Goal: Task Accomplishment & Management: Manage account settings

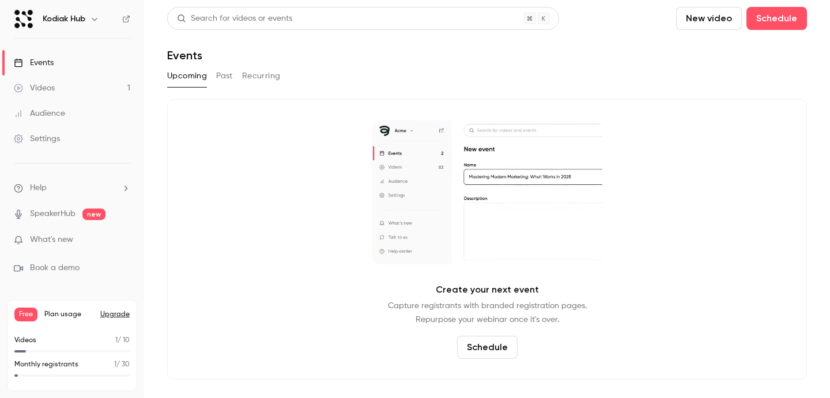
click at [62, 133] on link "Settings" at bounding box center [72, 138] width 144 height 25
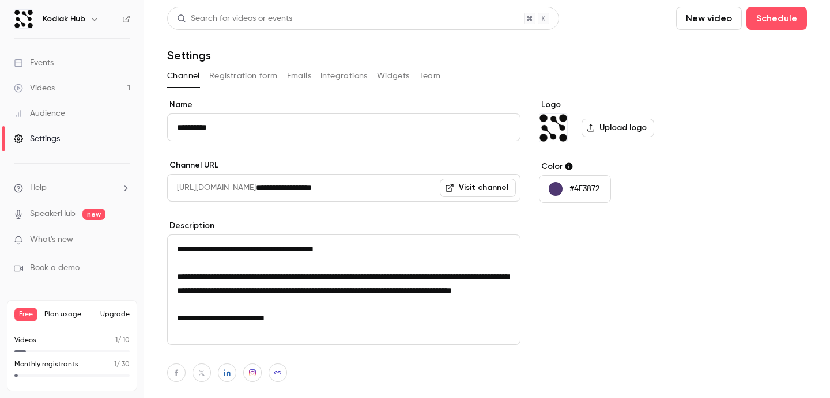
click at [438, 79] on button "Team" at bounding box center [430, 76] width 22 height 18
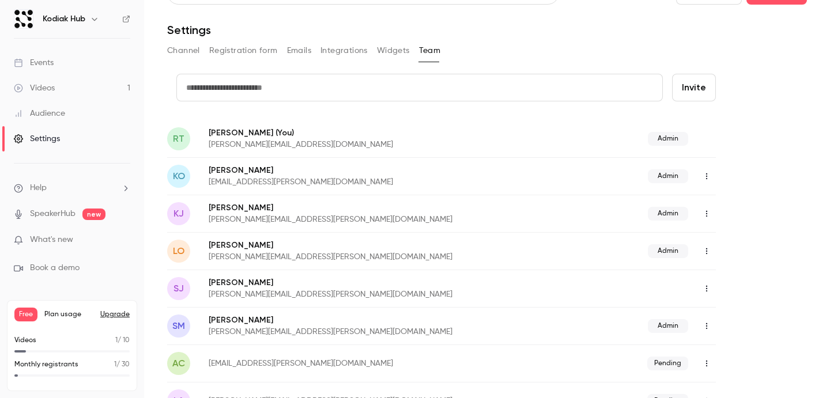
scroll to position [40, 0]
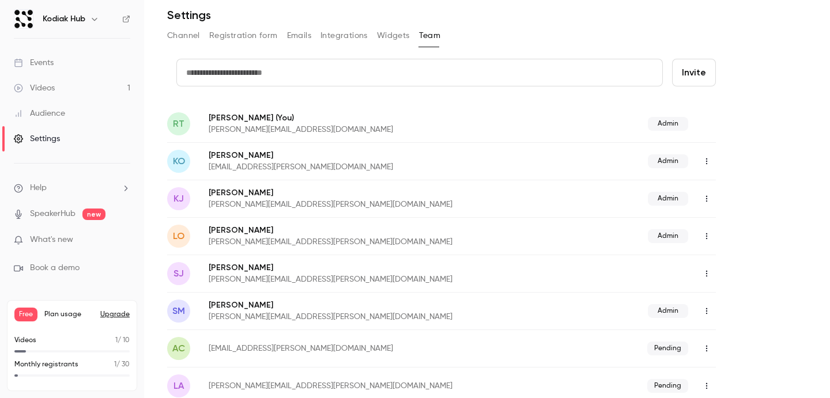
click at [709, 274] on icon "button" at bounding box center [706, 274] width 9 height 8
click at [739, 307] on div "Assign admin role" at bounding box center [768, 304] width 88 height 12
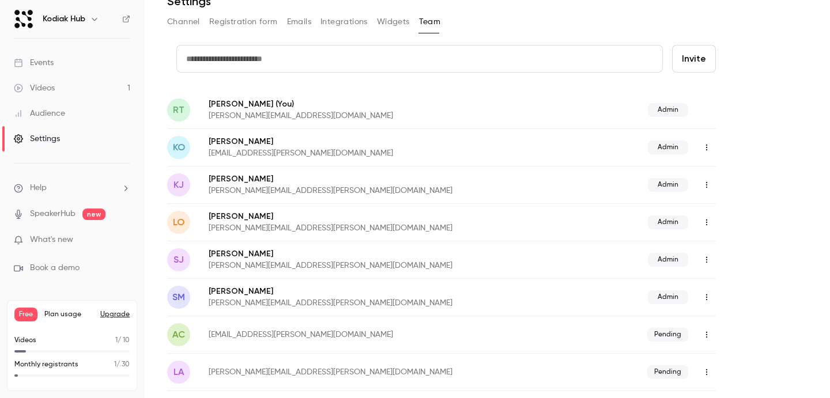
scroll to position [0, 0]
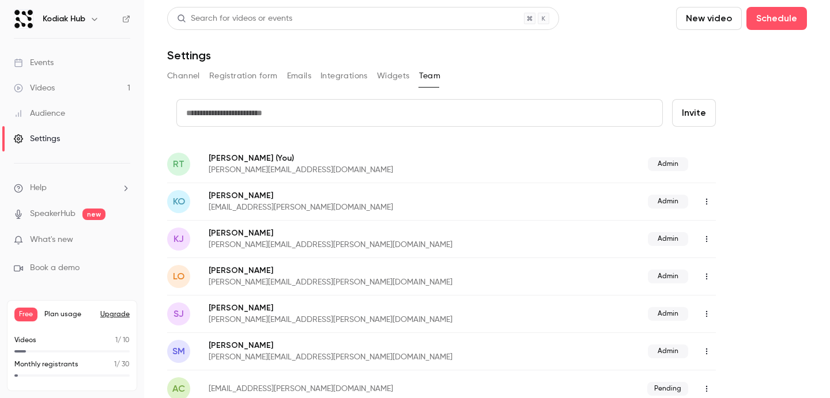
click at [179, 77] on button "Channel" at bounding box center [183, 76] width 33 height 18
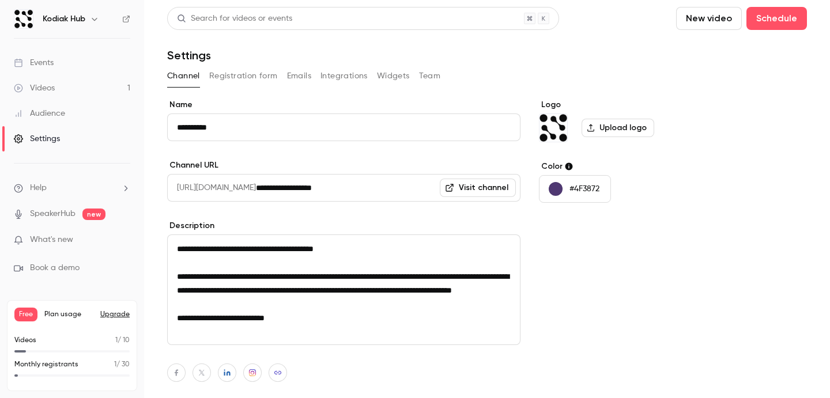
click at [59, 64] on link "Events" at bounding box center [72, 62] width 144 height 25
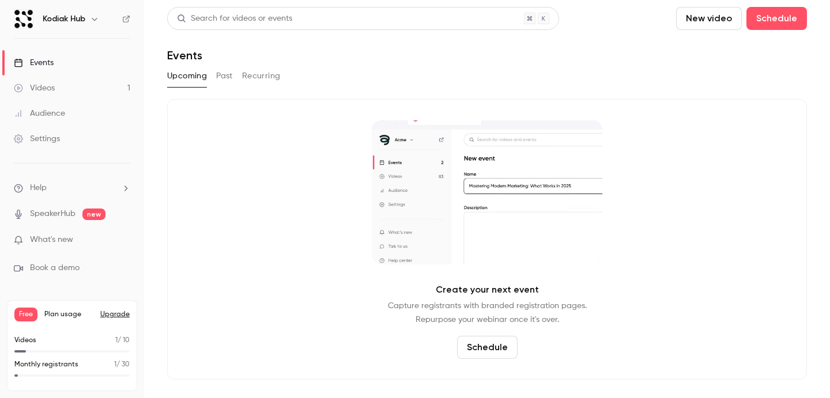
click at [73, 135] on link "Settings" at bounding box center [72, 138] width 144 height 25
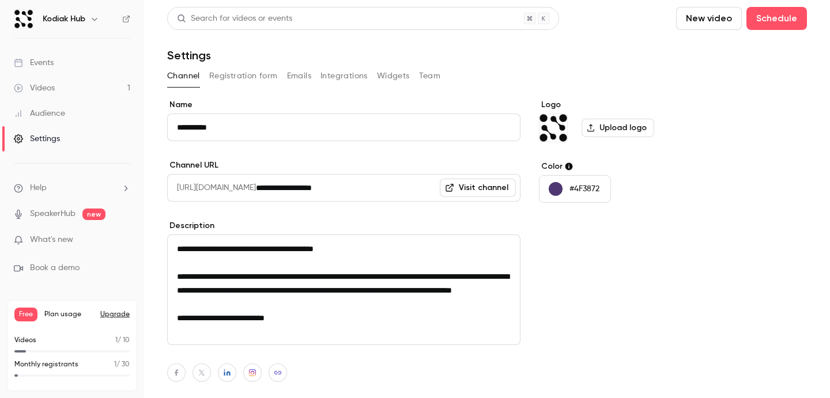
click at [436, 78] on button "Team" at bounding box center [430, 76] width 22 height 18
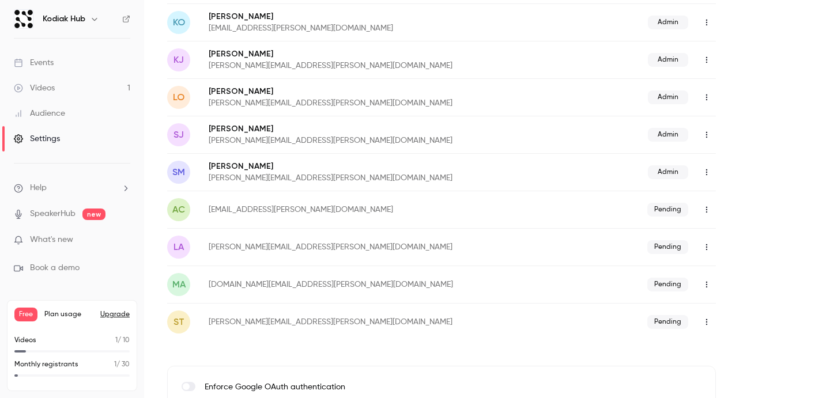
scroll to position [186, 0]
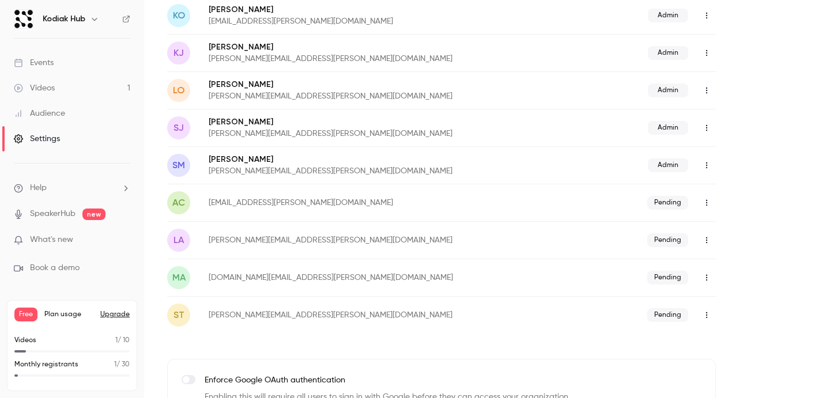
click at [711, 240] on icon "button" at bounding box center [706, 240] width 9 height 8
click at [758, 271] on div "Resend invitation" at bounding box center [768, 270] width 88 height 12
click at [64, 114] on div "Audience" at bounding box center [39, 114] width 51 height 12
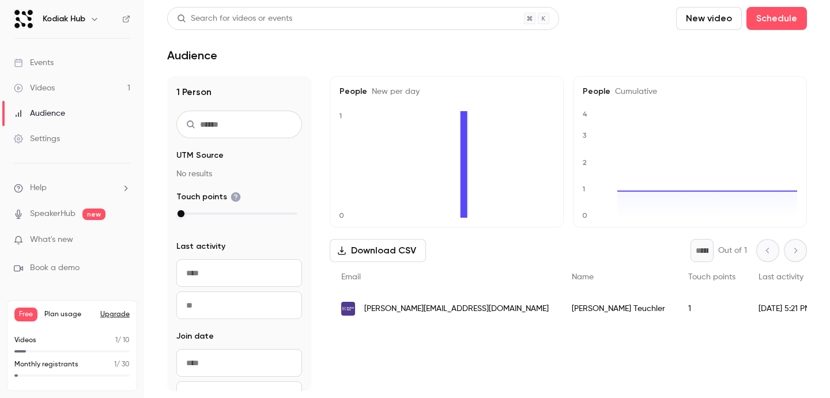
click at [57, 133] on link "Settings" at bounding box center [72, 138] width 144 height 25
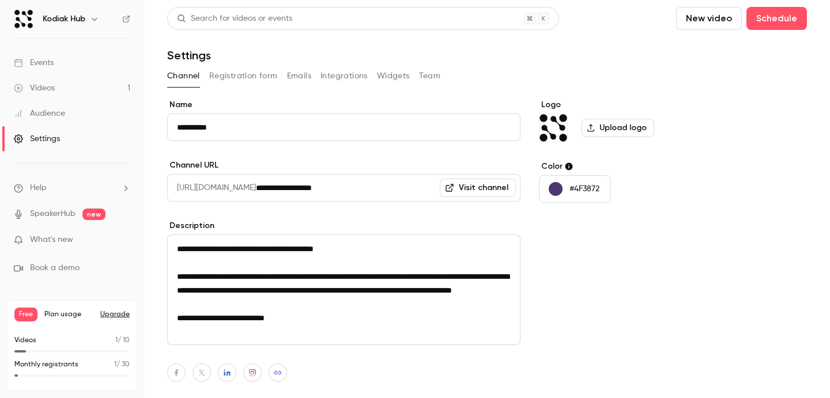
click at [429, 78] on button "Team" at bounding box center [430, 76] width 22 height 18
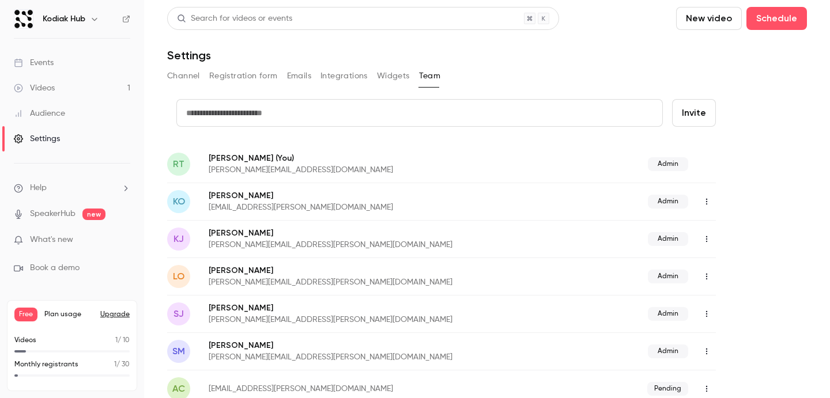
click at [67, 58] on link "Events" at bounding box center [72, 62] width 144 height 25
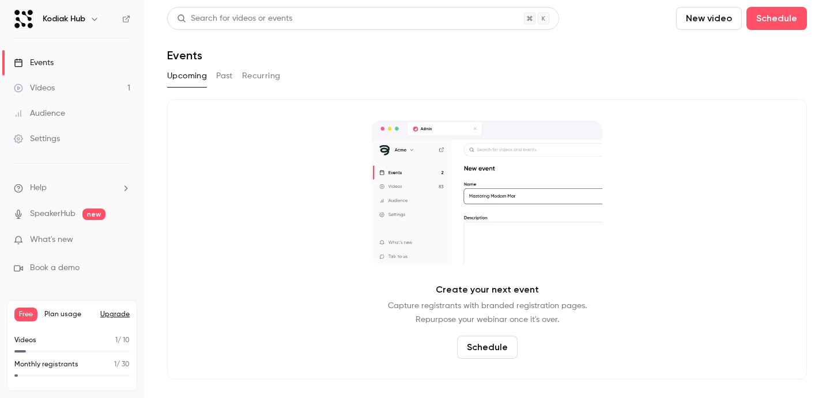
click at [224, 78] on button "Past" at bounding box center [224, 76] width 17 height 18
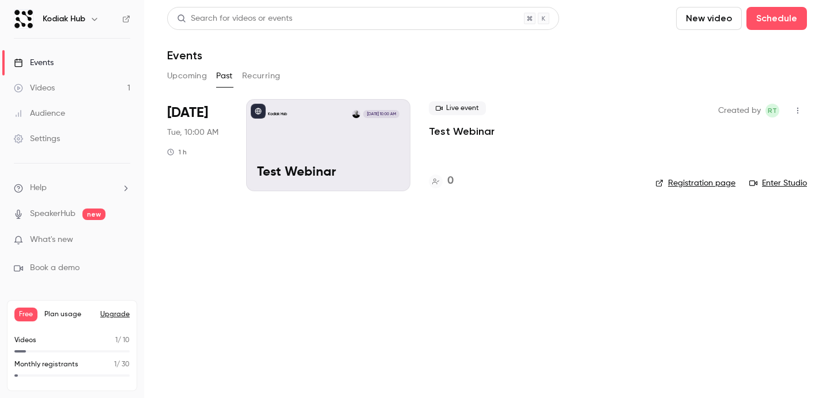
click at [307, 162] on div "Kodiak Hub [DATE] 10:00 AM Test Webinar" at bounding box center [328, 145] width 164 height 92
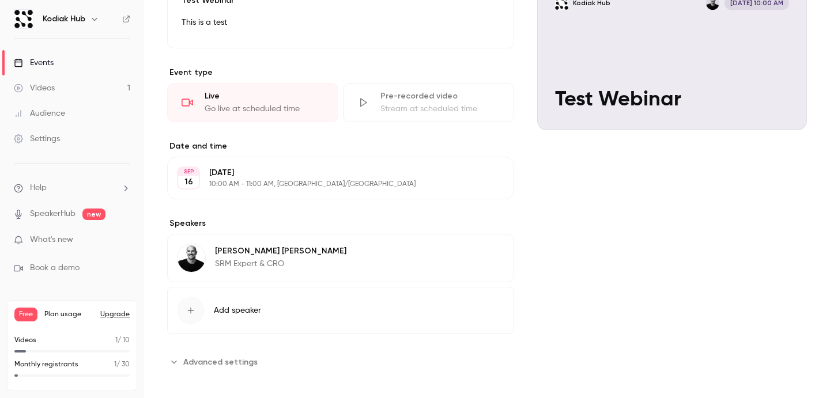
scroll to position [147, 0]
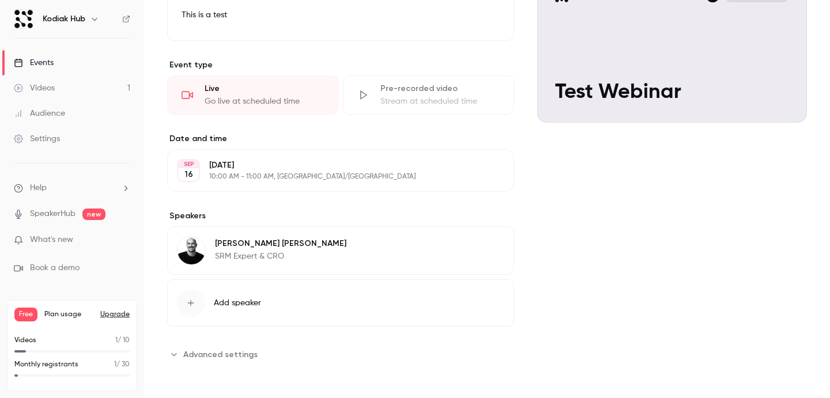
click at [223, 358] on span "Advanced settings" at bounding box center [220, 355] width 74 height 12
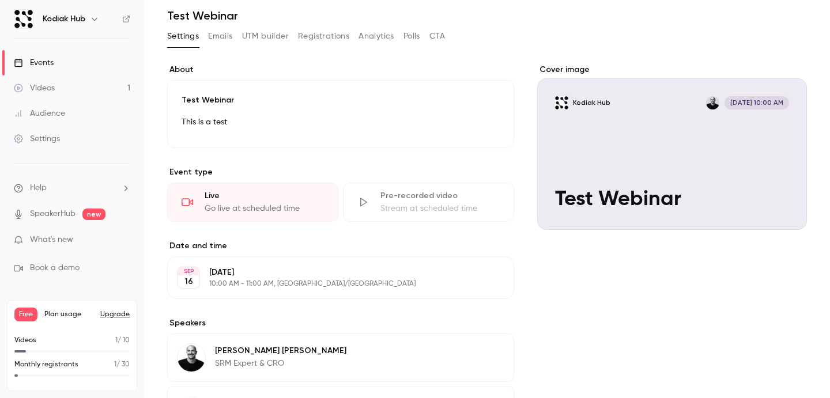
scroll to position [0, 0]
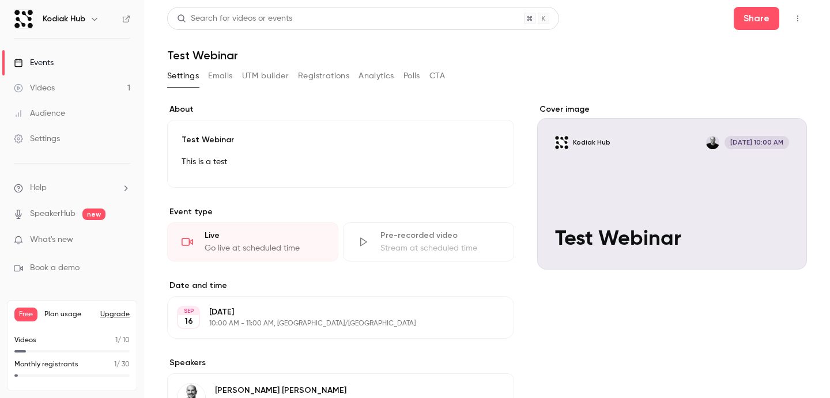
click at [220, 76] on button "Emails" at bounding box center [220, 76] width 24 height 18
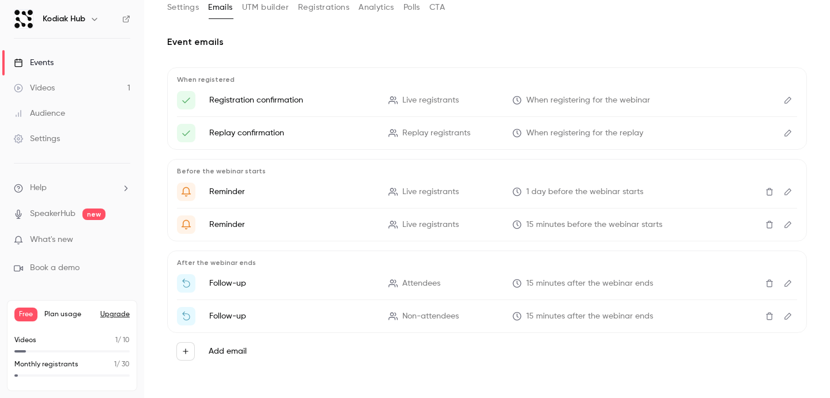
scroll to position [69, 0]
click at [784, 136] on icon "Edit" at bounding box center [788, 133] width 9 height 8
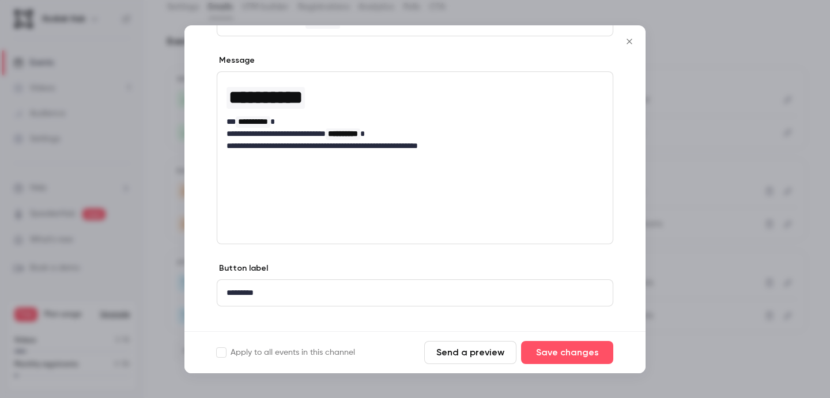
scroll to position [0, 0]
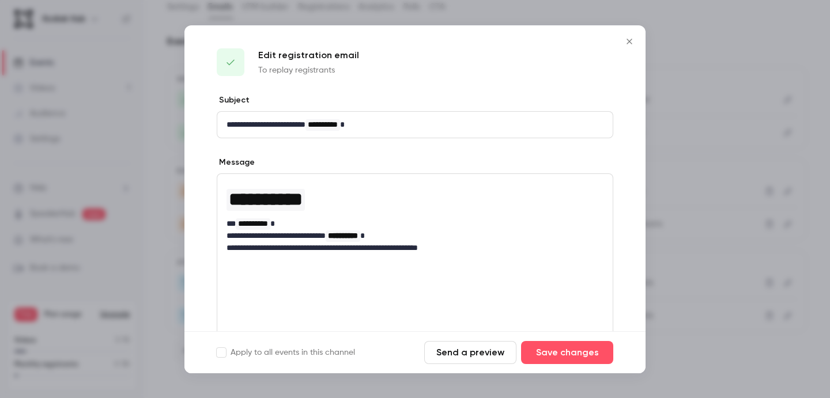
click at [425, 212] on h1 "**********" at bounding box center [415, 200] width 377 height 28
click at [625, 39] on icon "Close" at bounding box center [630, 41] width 14 height 9
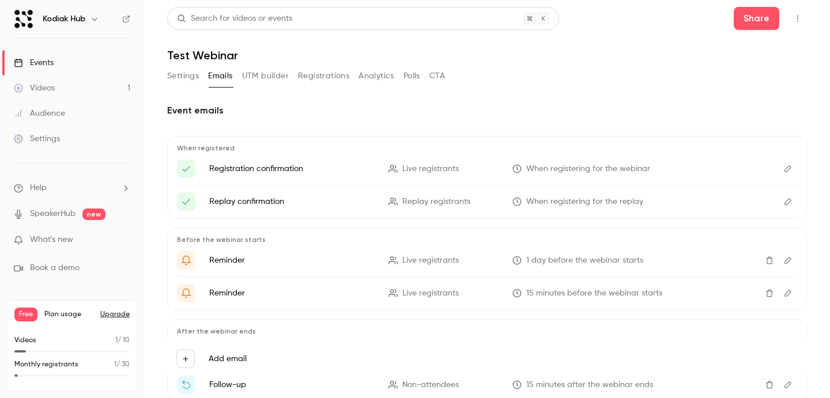
click at [272, 79] on button "UTM builder" at bounding box center [265, 76] width 47 height 18
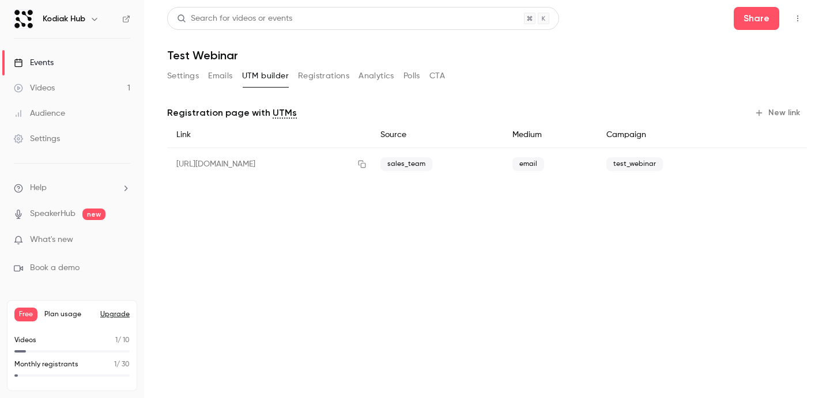
click at [329, 74] on button "Registrations" at bounding box center [323, 76] width 51 height 18
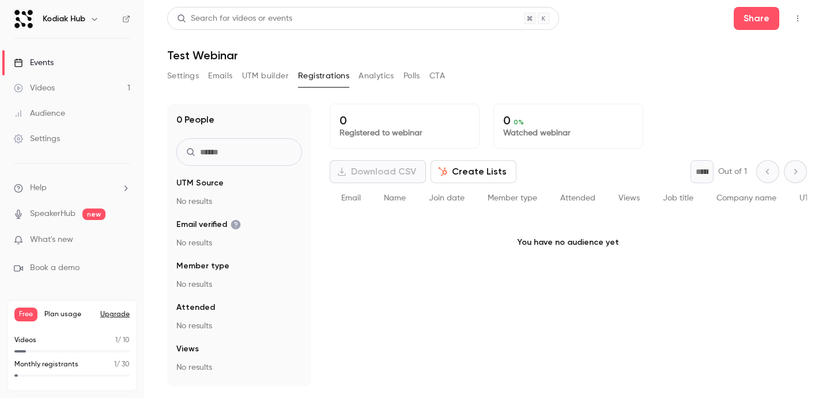
click at [462, 174] on button "Create Lists" at bounding box center [474, 171] width 86 height 23
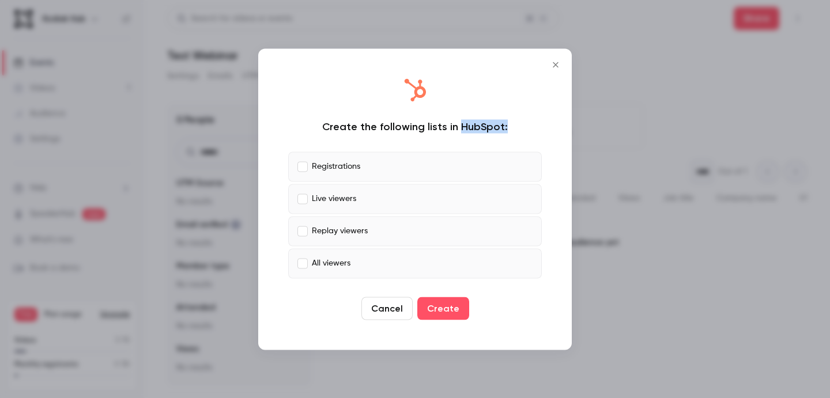
drag, startPoint x: 505, startPoint y: 126, endPoint x: 460, endPoint y: 126, distance: 45.6
click at [460, 126] on div "Create the following lists in HubSpot:" at bounding box center [415, 126] width 254 height 14
click at [459, 116] on div "Create the following lists in HubSpot: Registrations Live viewers Replay viewer…" at bounding box center [415, 199] width 291 height 279
click at [555, 63] on icon "Close" at bounding box center [556, 64] width 14 height 9
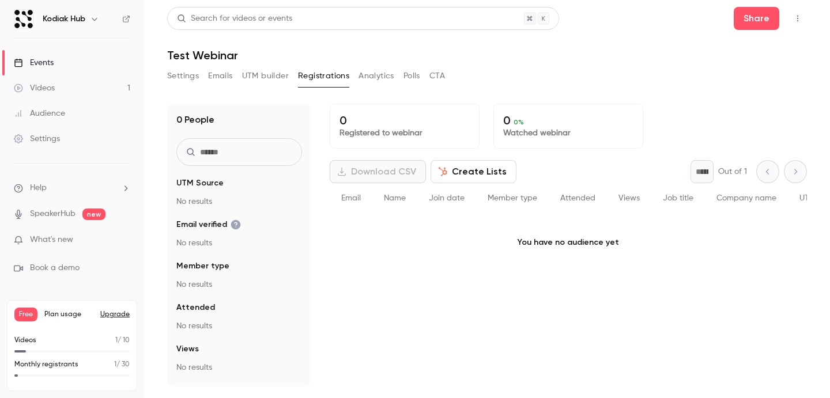
click at [373, 77] on button "Analytics" at bounding box center [377, 76] width 36 height 18
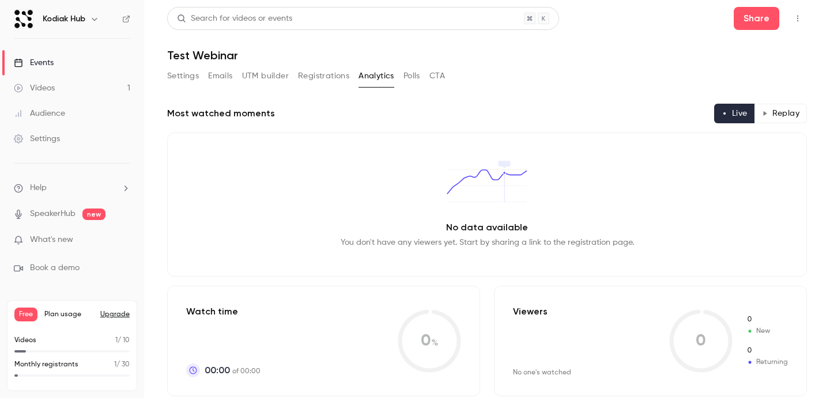
click at [412, 78] on button "Polls" at bounding box center [412, 76] width 17 height 18
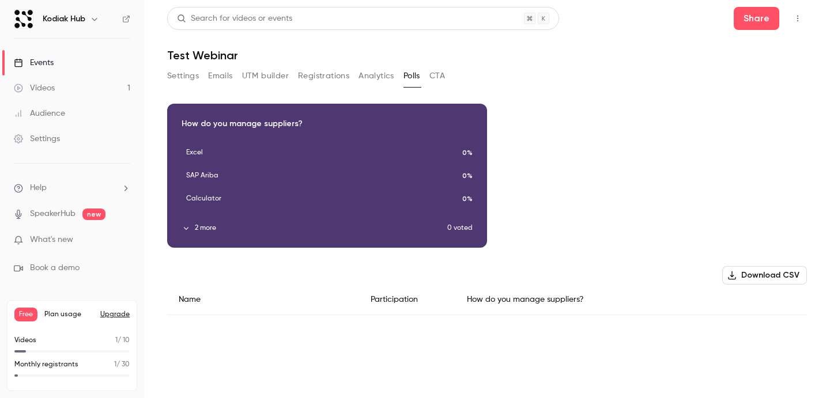
click at [441, 77] on button "CTA" at bounding box center [438, 76] width 16 height 18
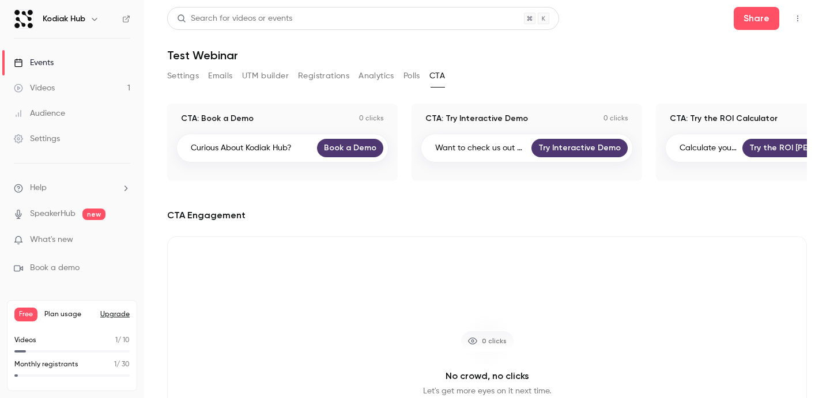
click at [794, 22] on icon "button" at bounding box center [798, 18] width 9 height 8
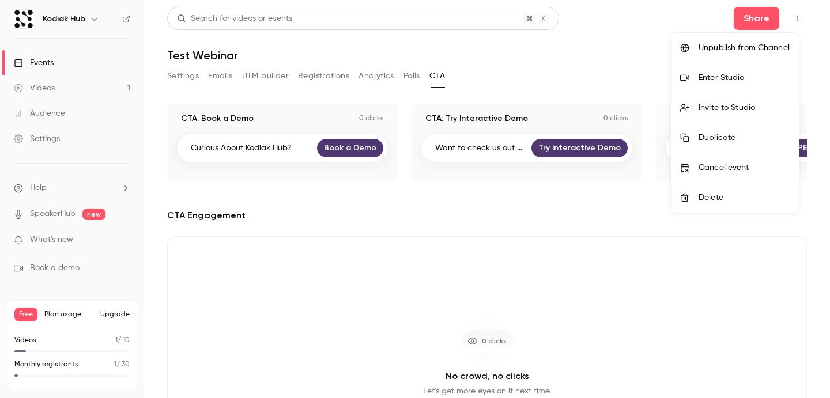
click at [725, 80] on div "Enter Studio" at bounding box center [744, 78] width 91 height 12
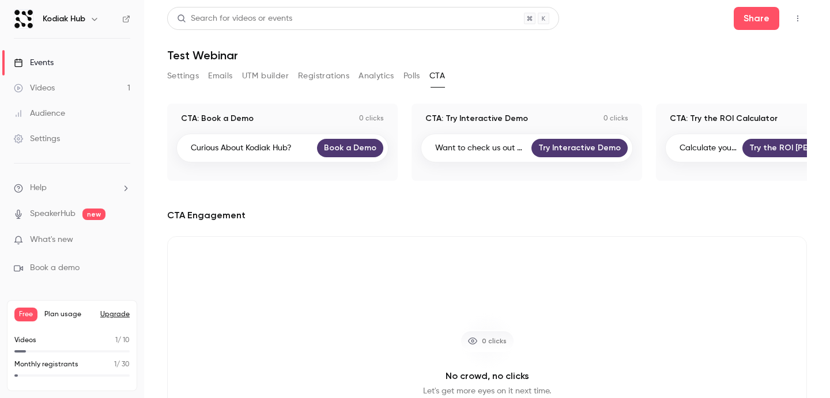
click at [60, 239] on span "What's new" at bounding box center [51, 240] width 43 height 12
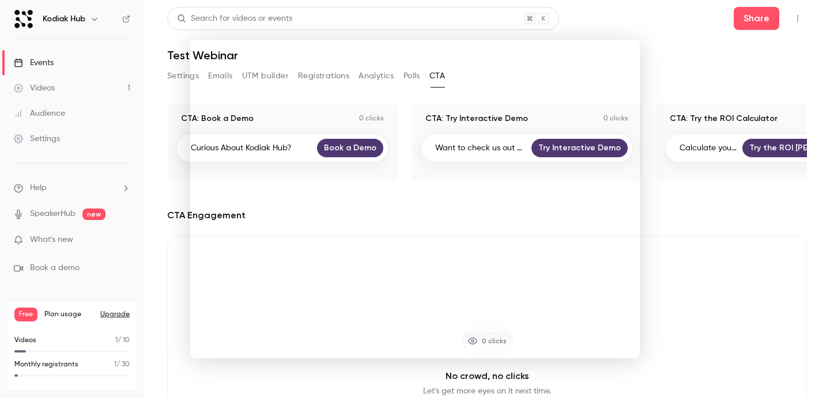
click at [657, 198] on div at bounding box center [415, 199] width 830 height 398
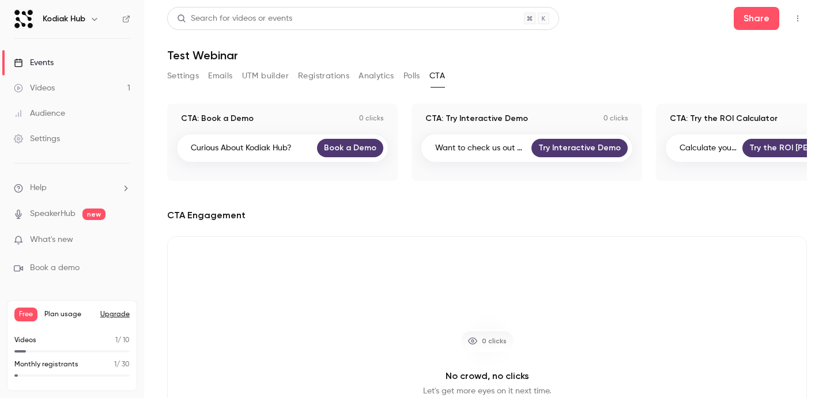
click at [180, 78] on button "Settings" at bounding box center [183, 76] width 32 height 18
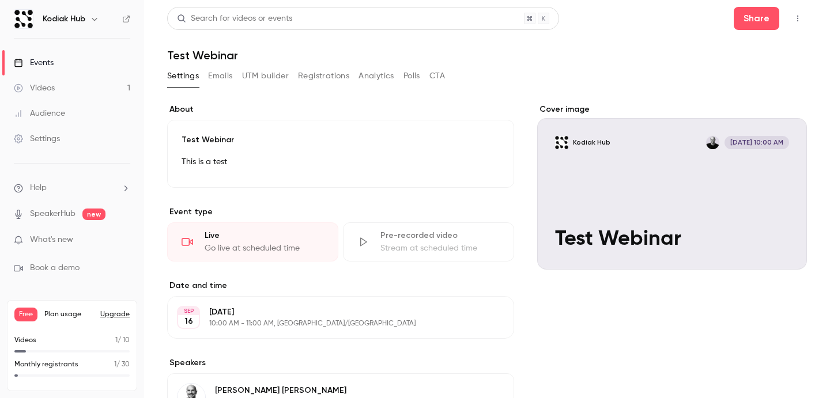
click at [66, 87] on link "Videos 1" at bounding box center [72, 88] width 144 height 25
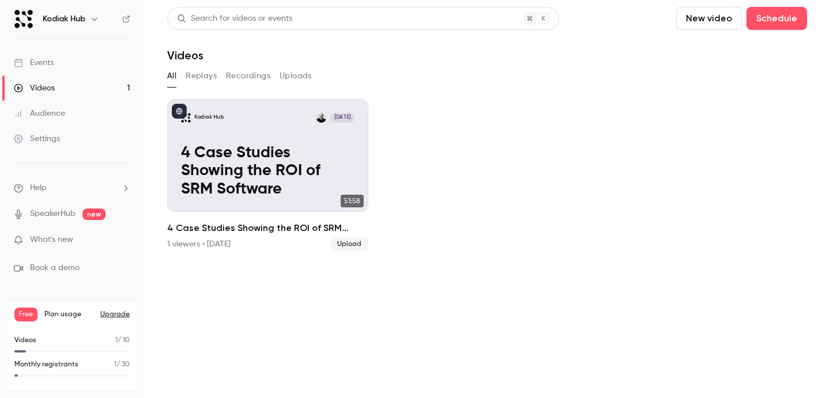
click at [62, 114] on div "Audience" at bounding box center [39, 114] width 51 height 12
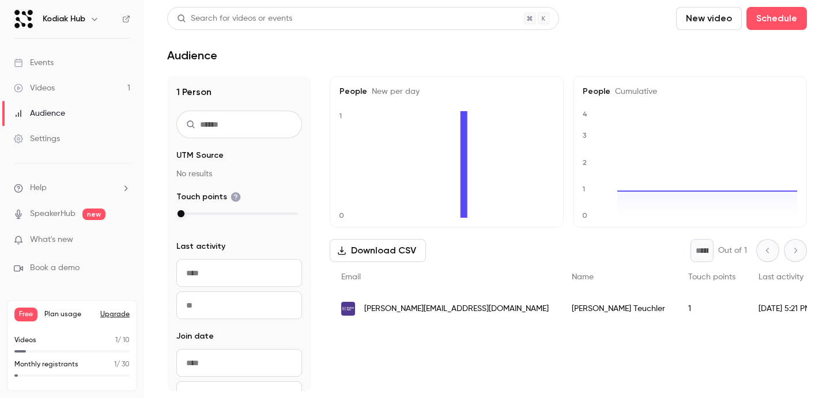
click at [55, 88] on link "Videos 1" at bounding box center [72, 88] width 144 height 25
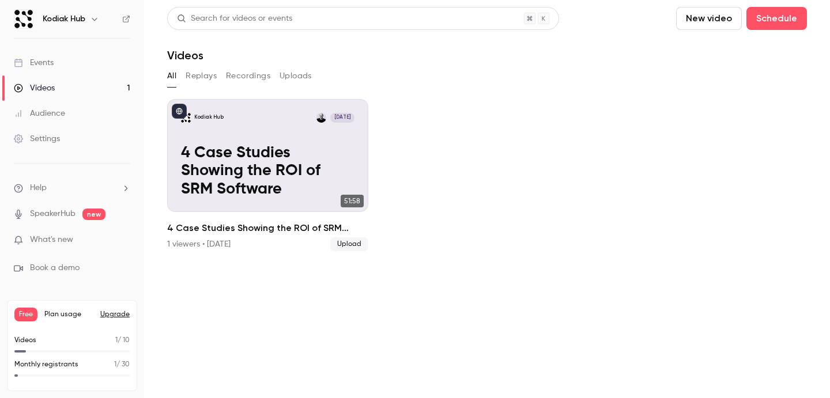
click at [195, 73] on button "Replays" at bounding box center [201, 76] width 31 height 18
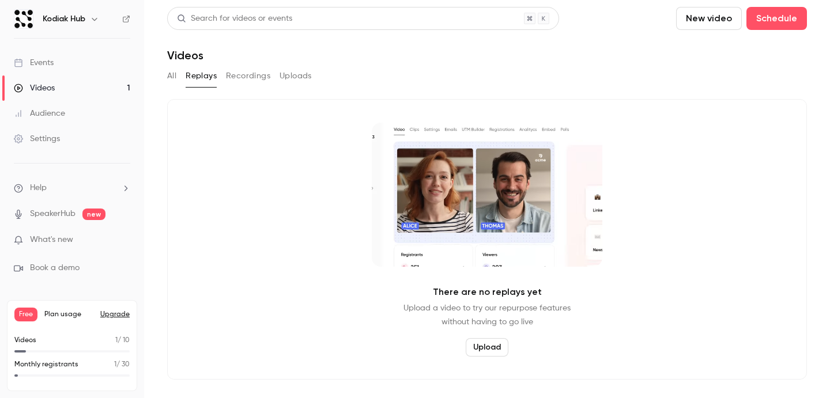
click at [247, 80] on button "Recordings" at bounding box center [248, 76] width 44 height 18
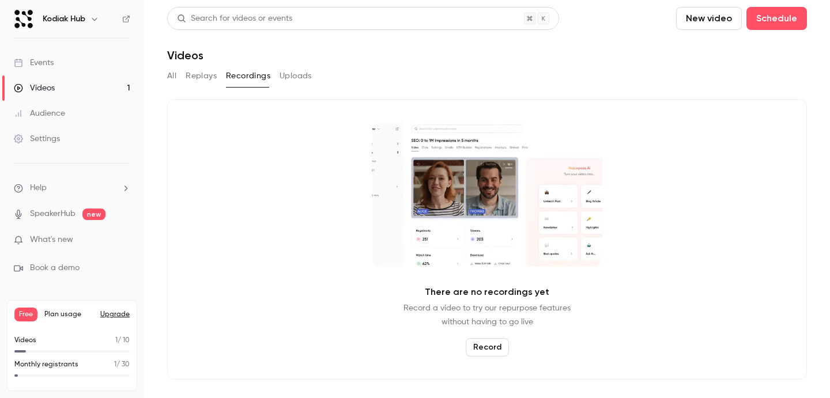
click at [294, 79] on button "Uploads" at bounding box center [296, 76] width 32 height 18
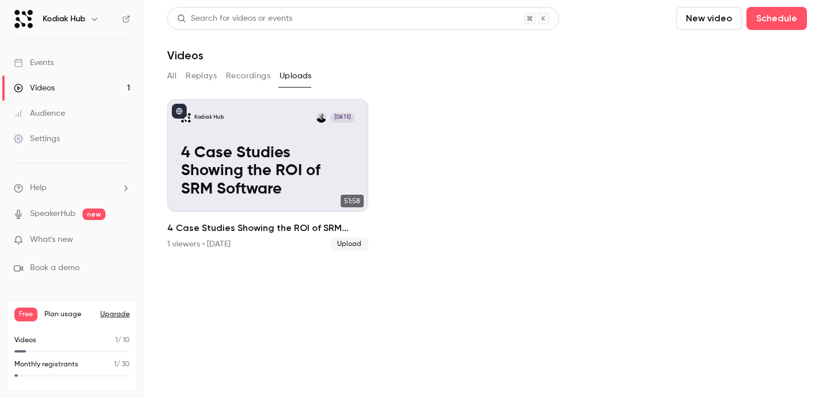
click at [205, 76] on button "Replays" at bounding box center [201, 76] width 31 height 18
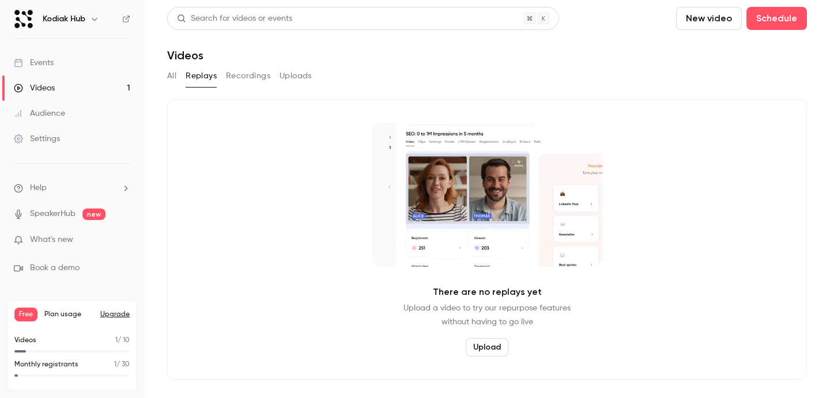
click at [167, 73] on button "All" at bounding box center [171, 76] width 9 height 18
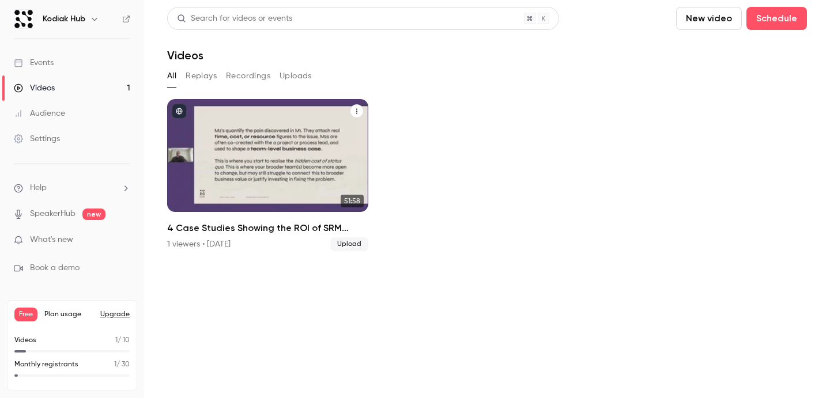
click at [261, 165] on p "4 Case Studies Showing the ROI of SRM Software" at bounding box center [268, 171] width 174 height 55
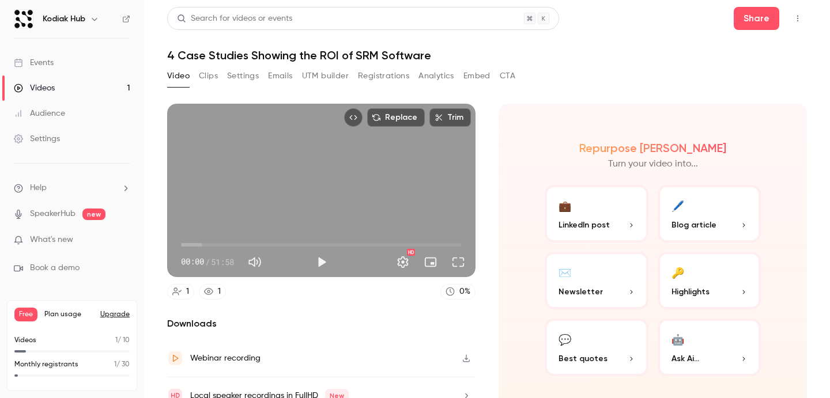
click at [209, 77] on button "Clips" at bounding box center [208, 76] width 19 height 18
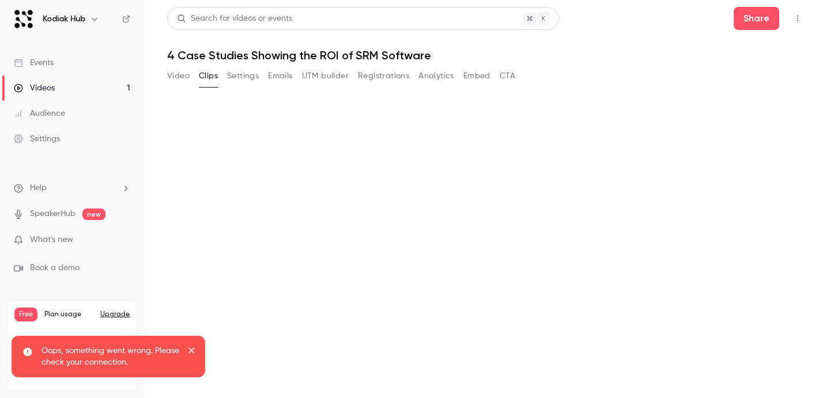
click at [193, 353] on icon "close" at bounding box center [192, 350] width 8 height 9
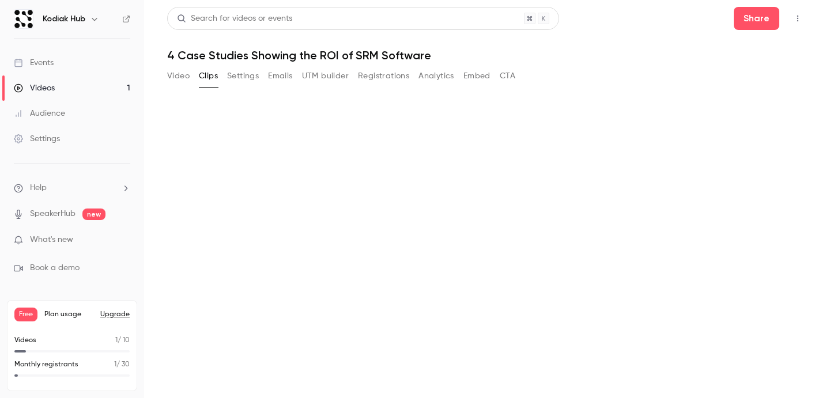
click at [238, 80] on button "Settings" at bounding box center [243, 76] width 32 height 18
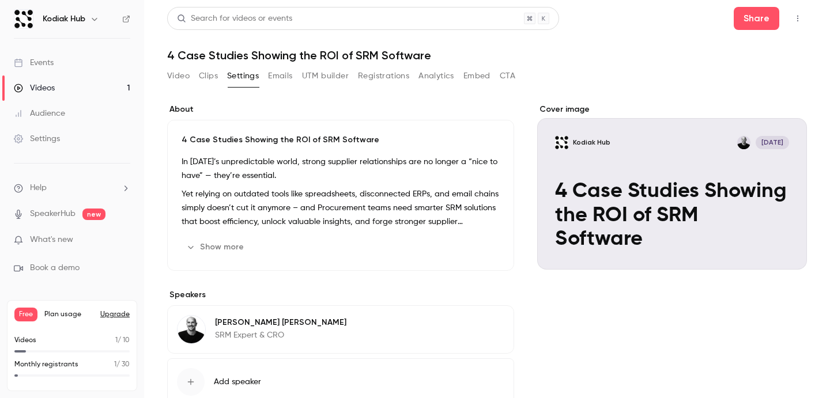
click at [209, 78] on button "Clips" at bounding box center [208, 76] width 19 height 18
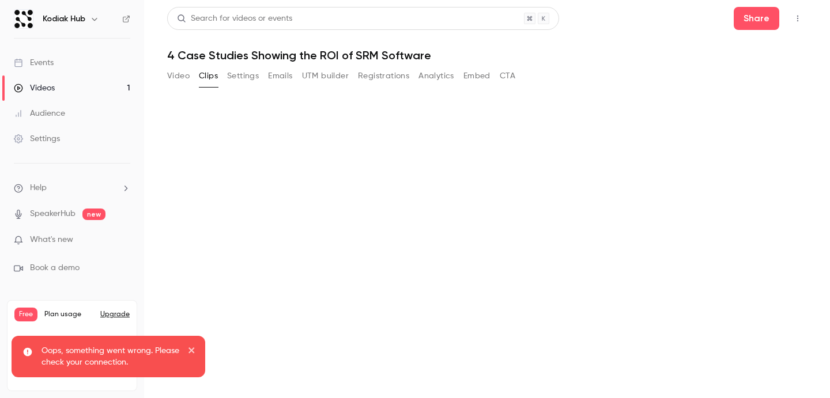
click at [174, 75] on button "Video" at bounding box center [178, 76] width 22 height 18
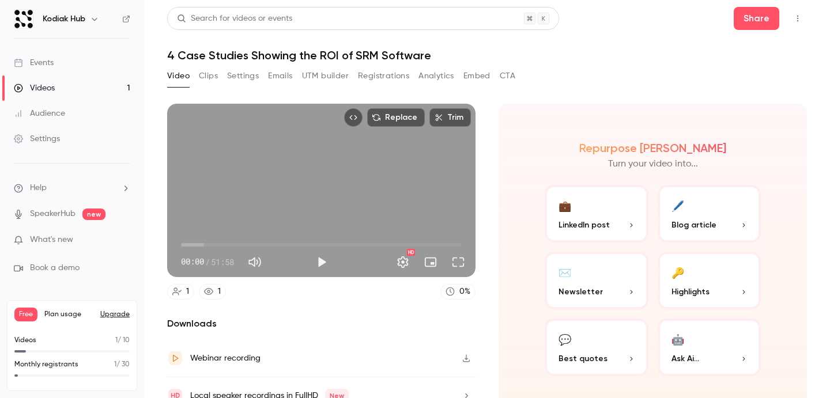
click at [67, 64] on link "Events" at bounding box center [72, 62] width 144 height 25
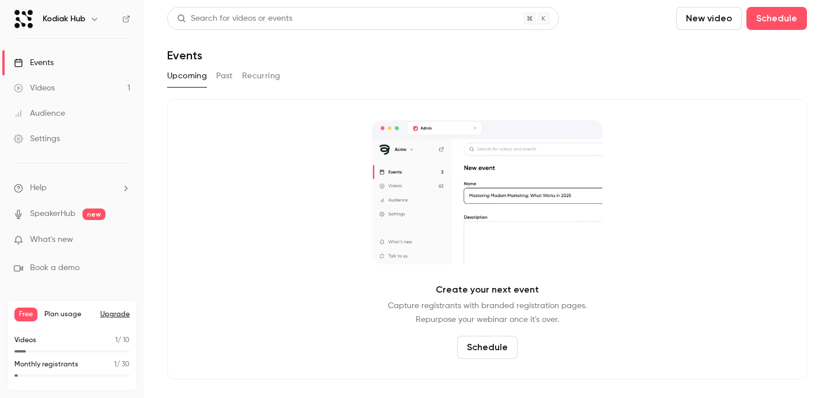
click at [67, 80] on link "Videos 1" at bounding box center [72, 88] width 144 height 25
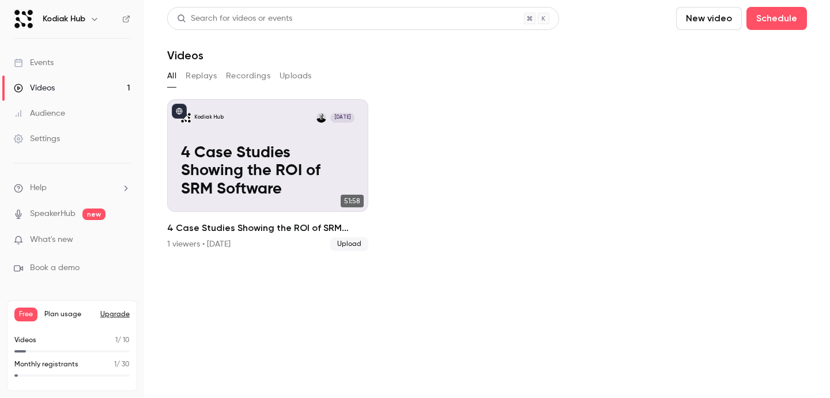
click at [71, 57] on link "Events" at bounding box center [72, 62] width 144 height 25
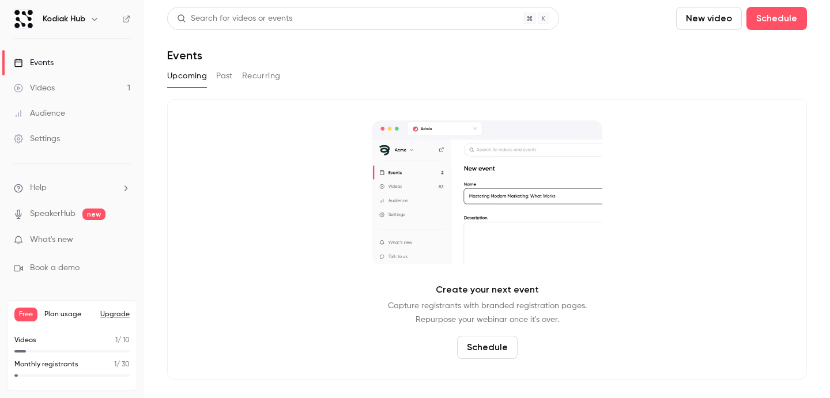
click at [78, 87] on link "Videos 1" at bounding box center [72, 88] width 144 height 25
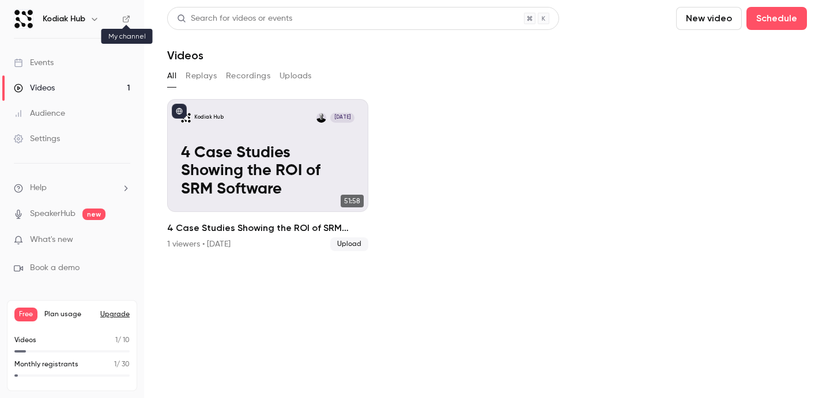
click at [126, 20] on icon at bounding box center [126, 19] width 7 height 7
